Goal: Feedback & Contribution: Leave review/rating

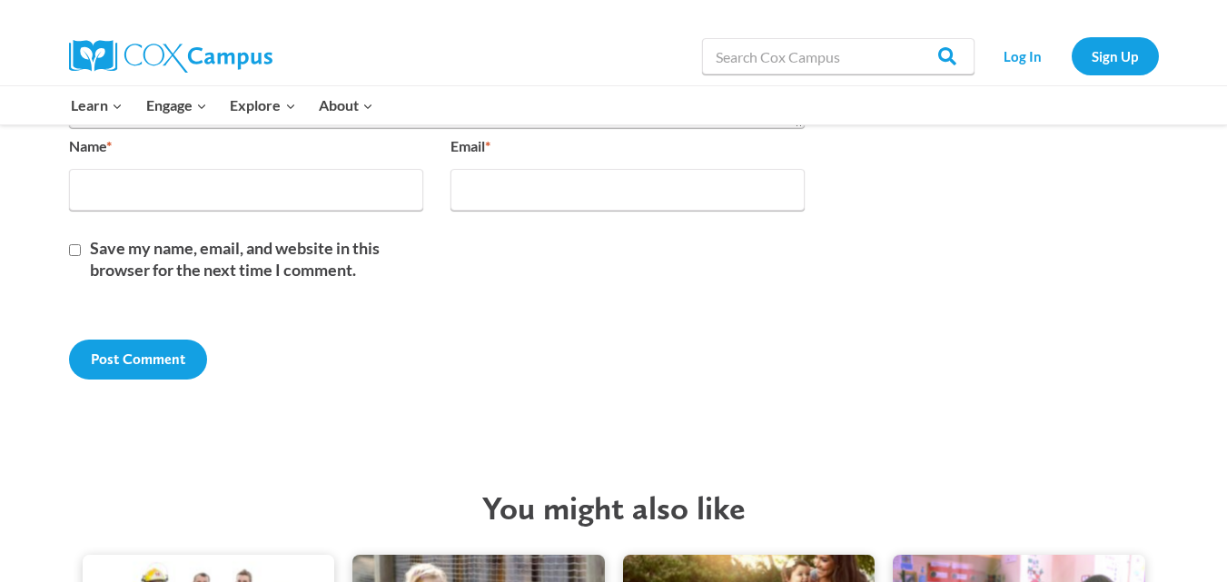
scroll to position [4225, 0]
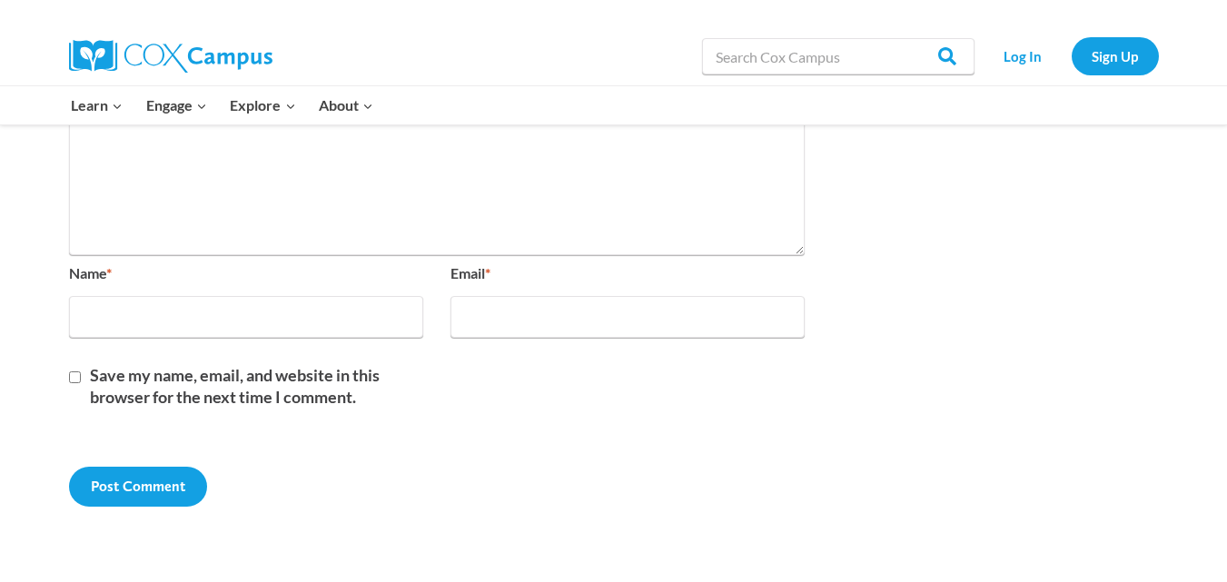
scroll to position [4268, 0]
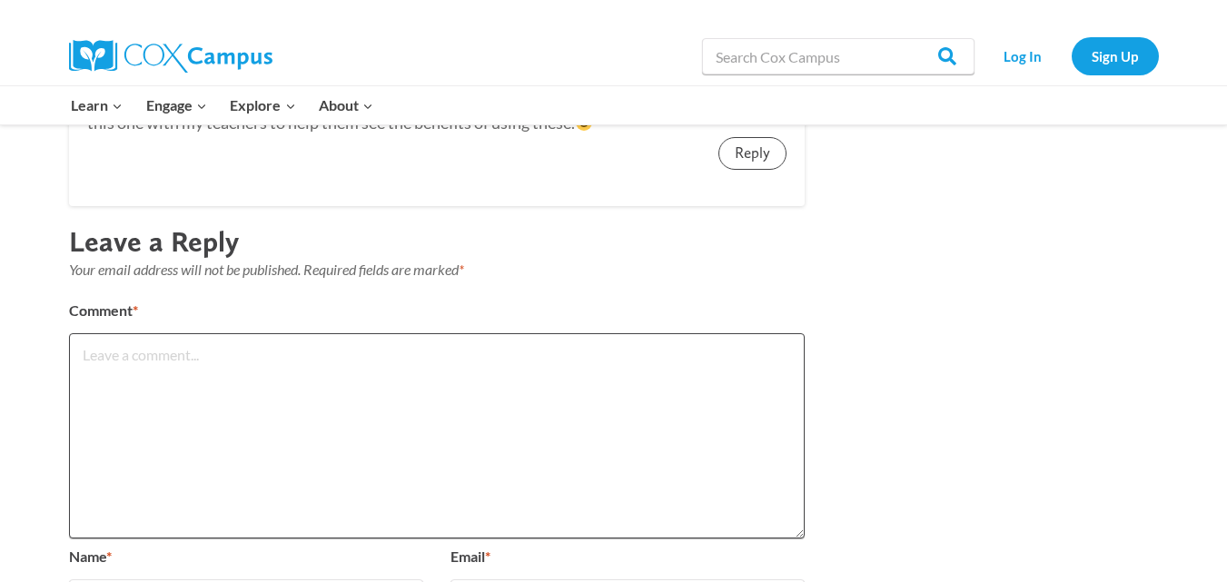
click at [288, 388] on textarea "Comment *" at bounding box center [437, 435] width 736 height 205
paste textarea "[DOMAIN_NAME] is one of best online toy shop for kids. you can buy toys for kid…"
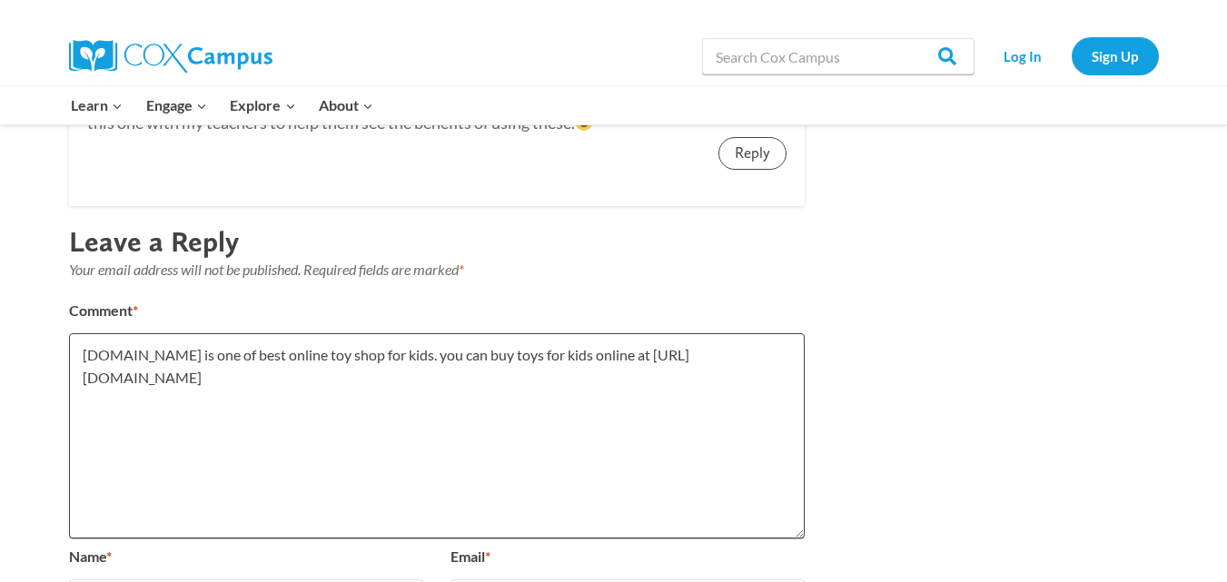
scroll to position [4723, 0]
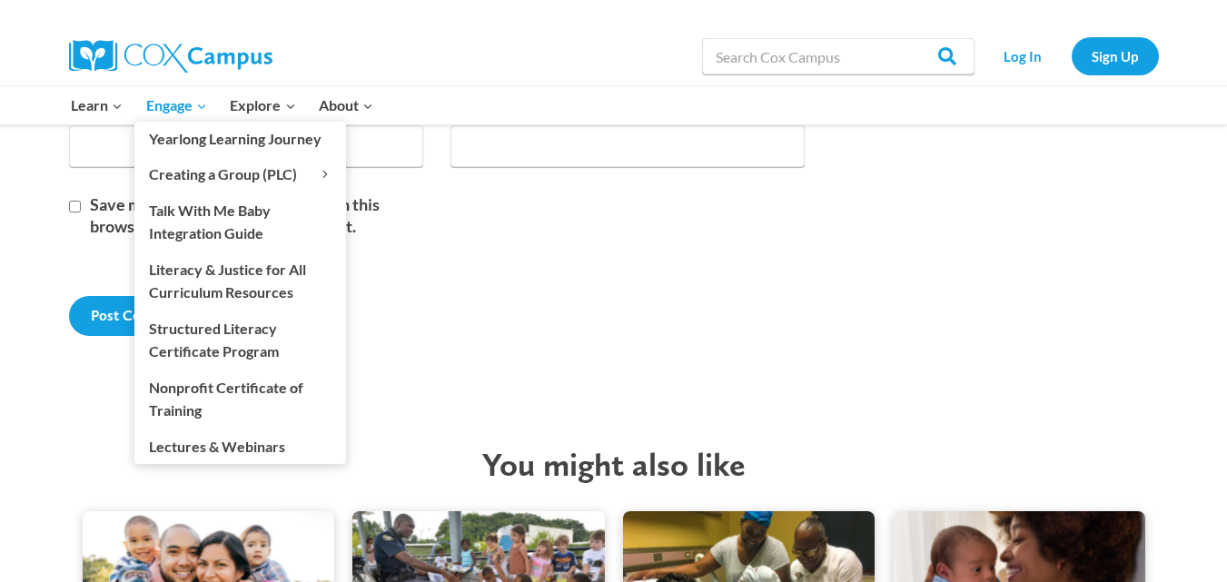
type textarea "[DOMAIN_NAME] is one of best online toy shop for kids. you can buy toys for kid…"
click at [197, 120] on link "Engage Expand" at bounding box center [176, 105] width 84 height 38
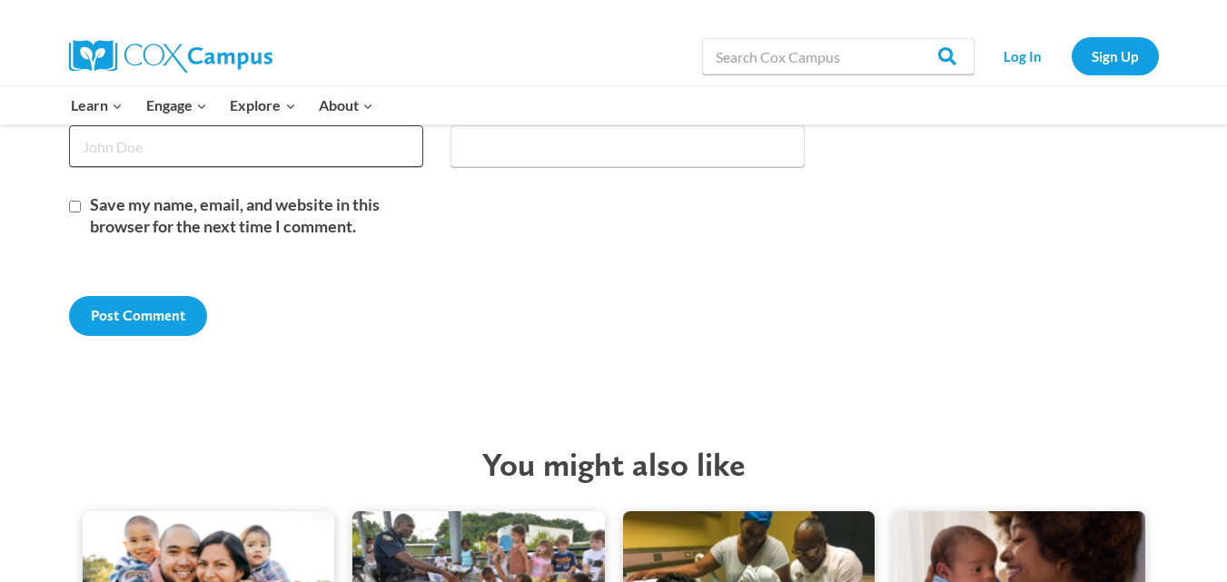
click at [368, 145] on input "Name *" at bounding box center [246, 146] width 354 height 42
type input "sakuya"
click at [610, 125] on input "Email *" at bounding box center [628, 146] width 354 height 42
type input "[EMAIL_ADDRESS][DOMAIN_NAME]"
click at [72, 207] on input "Save my name, email, and website in this browser for the next time I comment." at bounding box center [75, 207] width 12 height 12
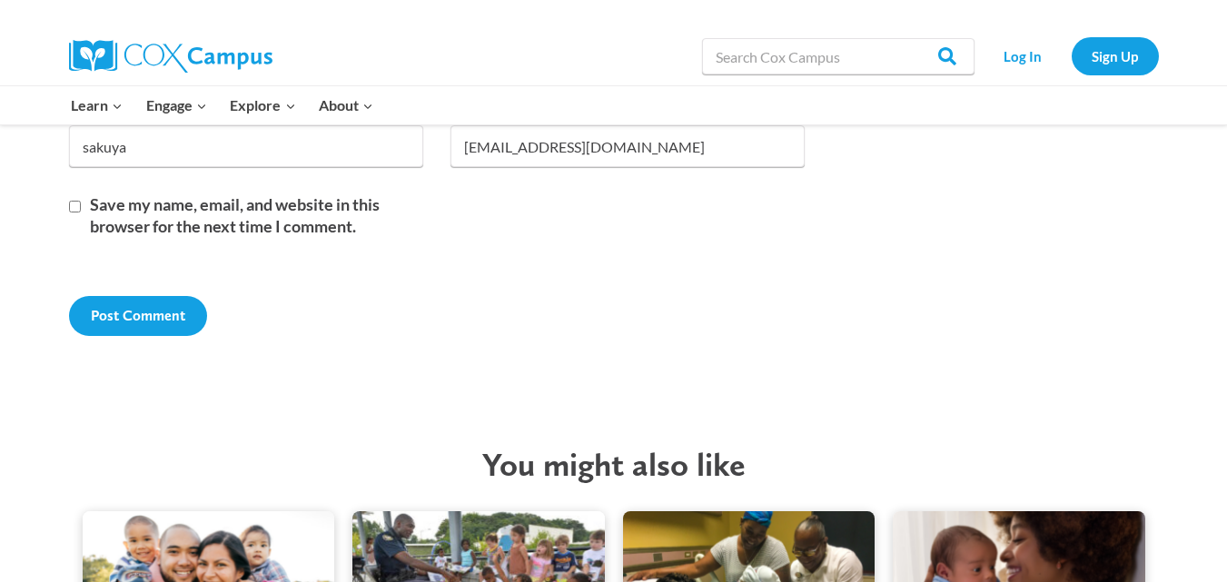
checkbox input "true"
click at [162, 336] on input "Post Comment" at bounding box center [138, 316] width 138 height 40
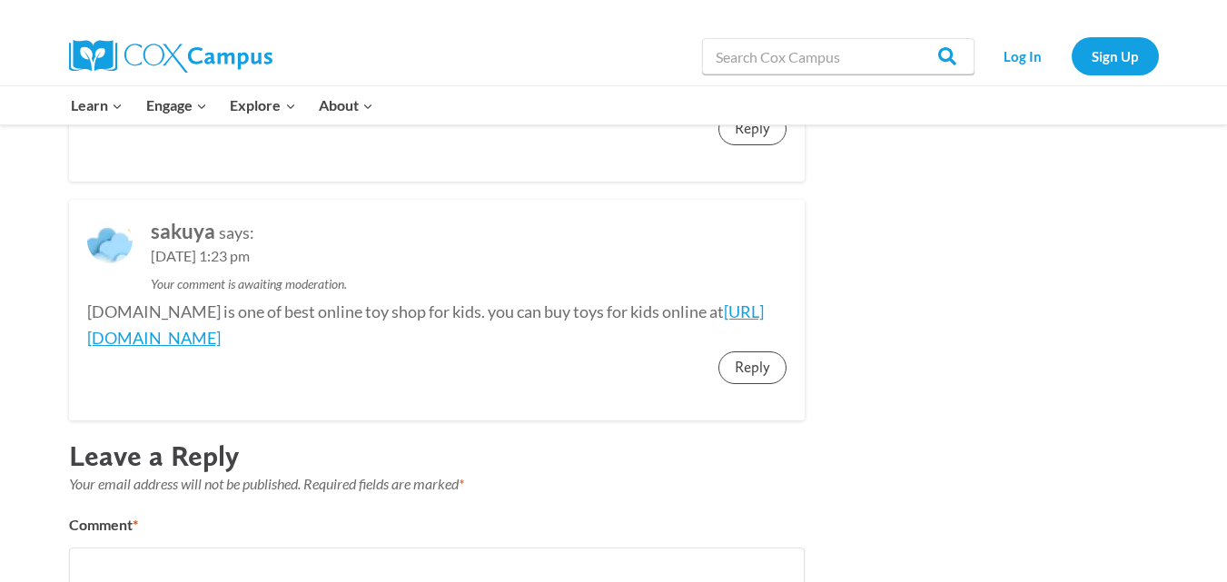
scroll to position [4367, 0]
